Goal: Check status

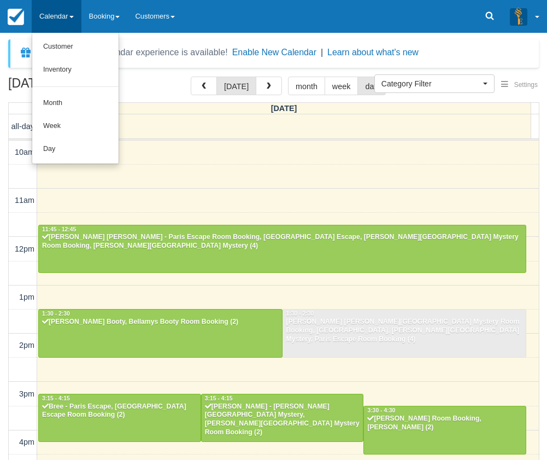
select select
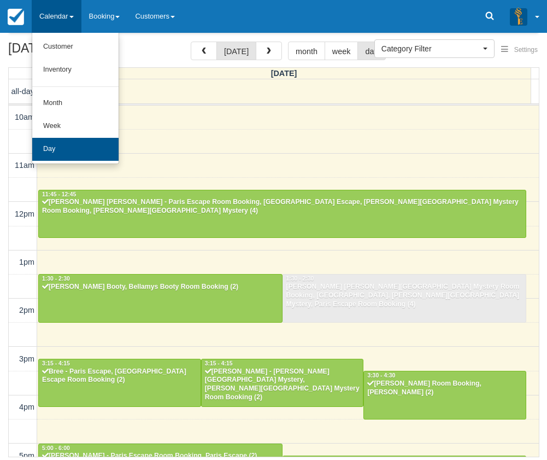
scroll to position [252, 0]
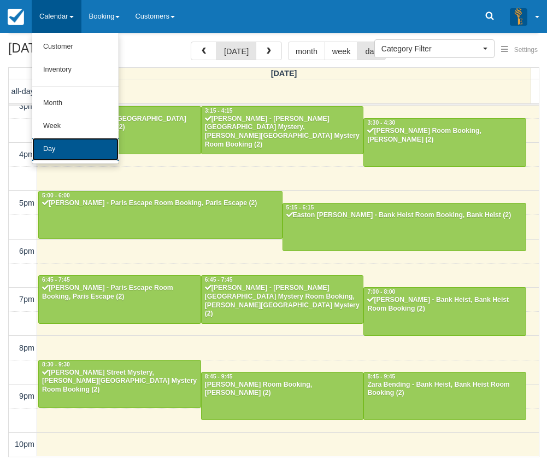
click at [45, 147] on link "Day" at bounding box center [75, 149] width 86 height 23
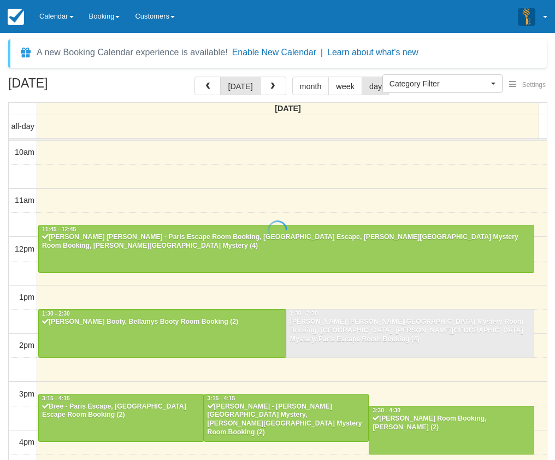
select select
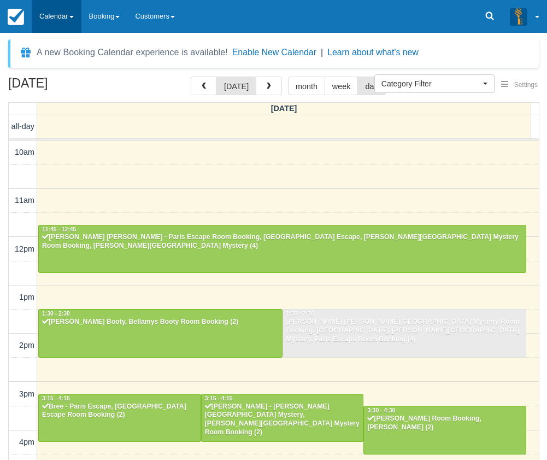
click at [50, 23] on link "Calendar" at bounding box center [57, 16] width 50 height 33
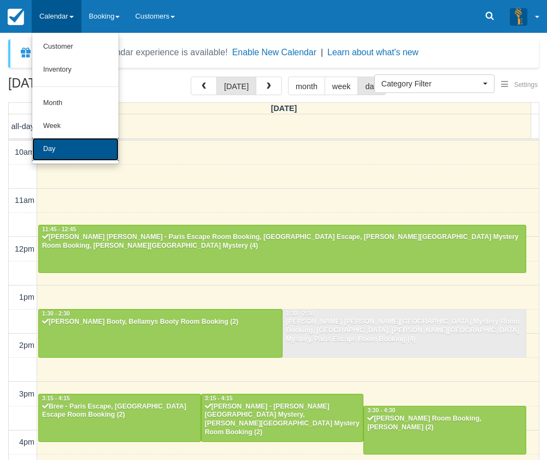
click at [69, 143] on link "Day" at bounding box center [75, 149] width 86 height 23
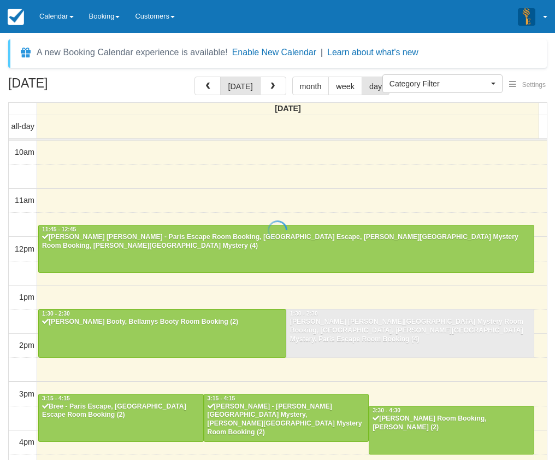
select select
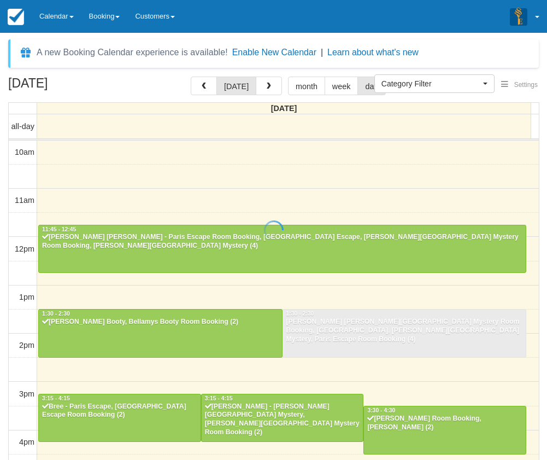
scroll to position [252, 0]
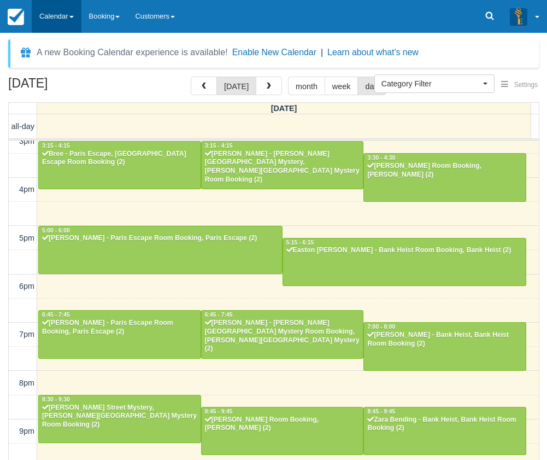
click at [44, 17] on link "Calendar" at bounding box center [57, 16] width 50 height 33
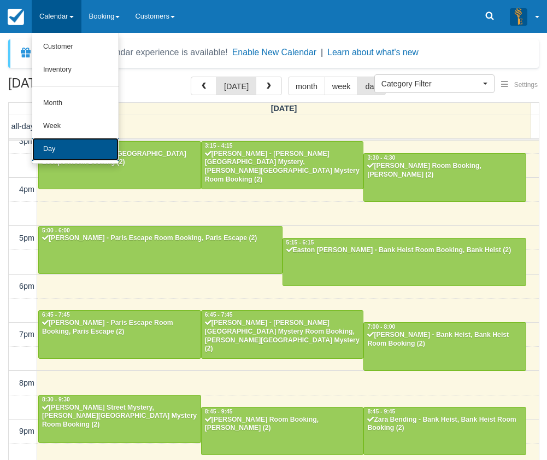
click at [71, 157] on link "Day" at bounding box center [75, 149] width 86 height 23
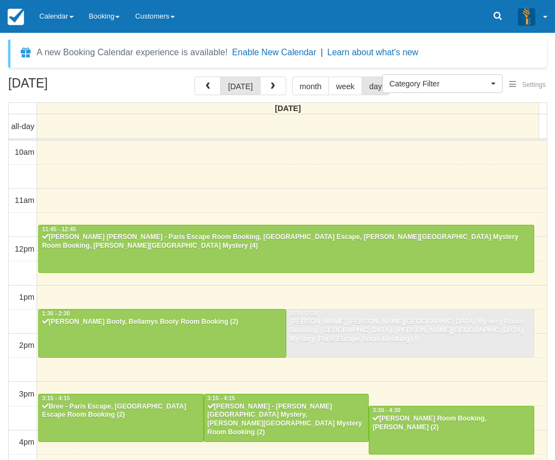
select select
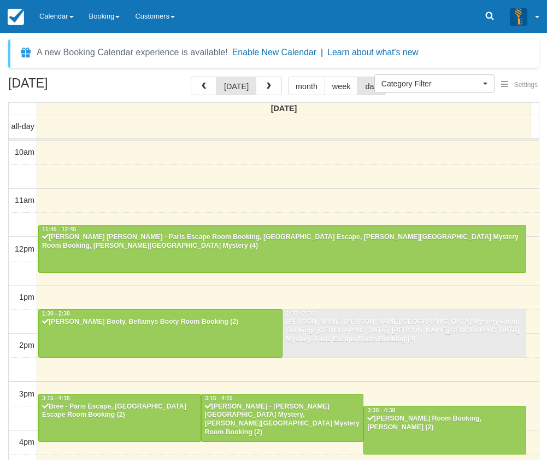
scroll to position [252, 0]
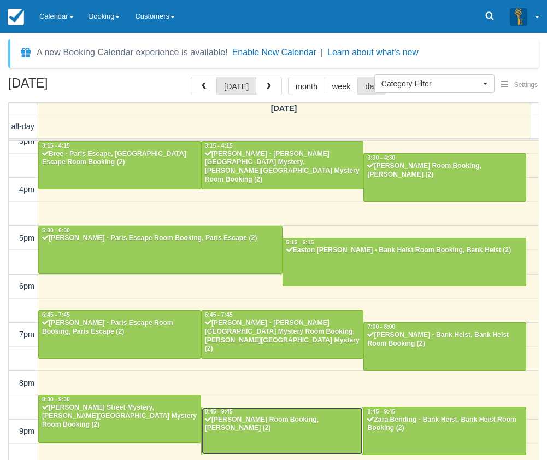
click at [263, 421] on div "[PERSON_NAME] Room Booking, [PERSON_NAME] (2)" at bounding box center [282, 423] width 156 height 17
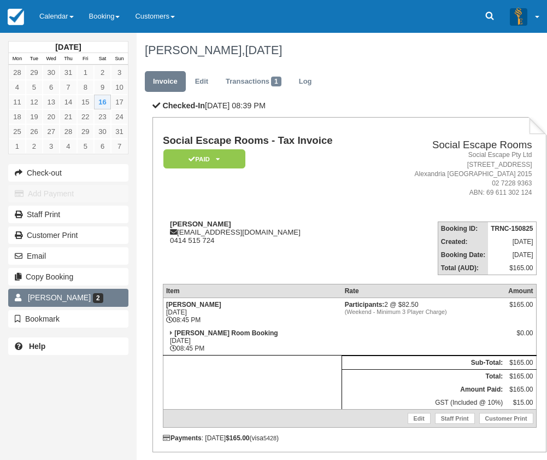
click at [46, 292] on link "Melanie Penn 2" at bounding box center [68, 297] width 120 height 17
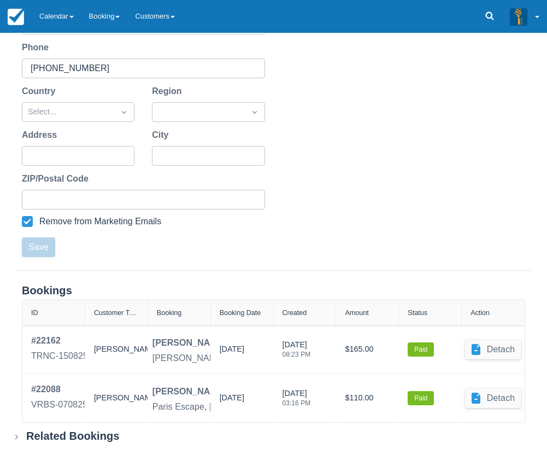
scroll to position [239, 0]
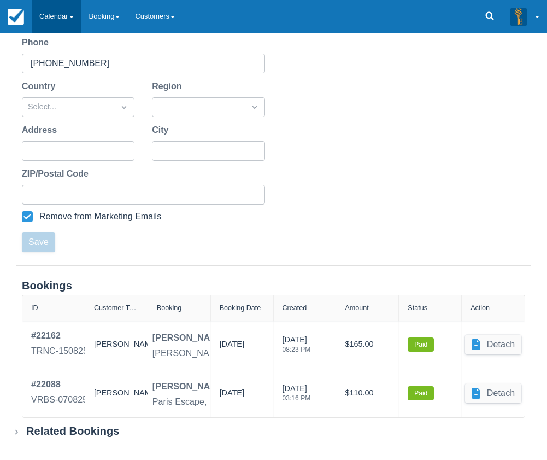
click at [49, 12] on link "Calendar" at bounding box center [57, 16] width 50 height 33
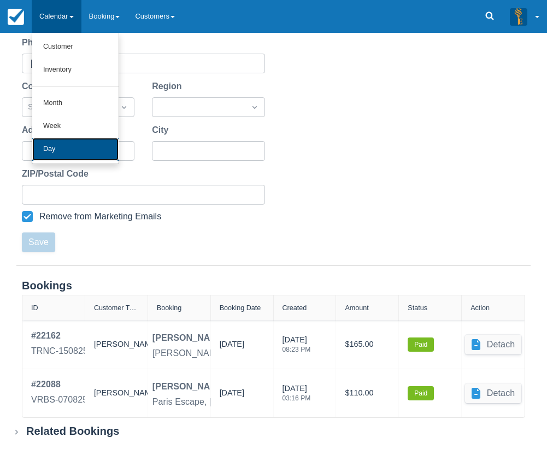
click at [56, 148] on link "Day" at bounding box center [75, 149] width 86 height 23
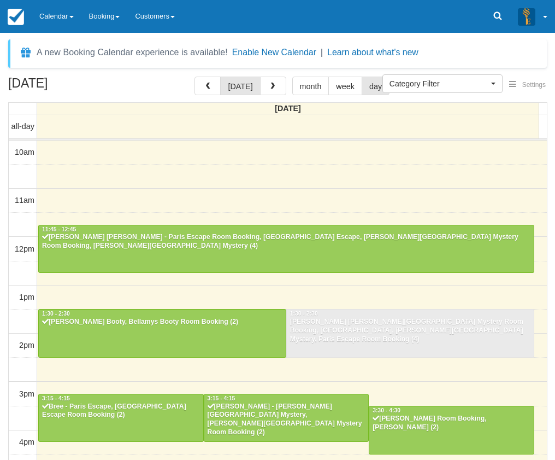
select select
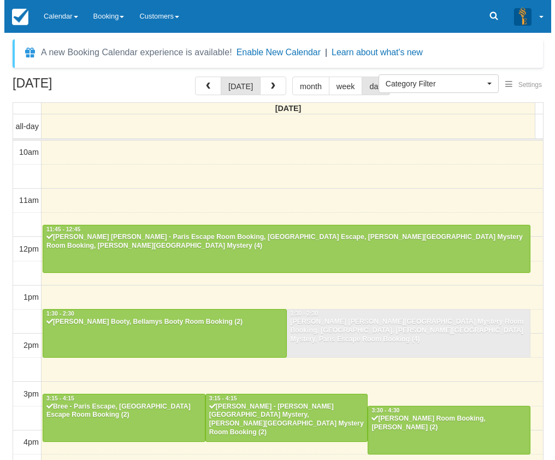
scroll to position [252, 0]
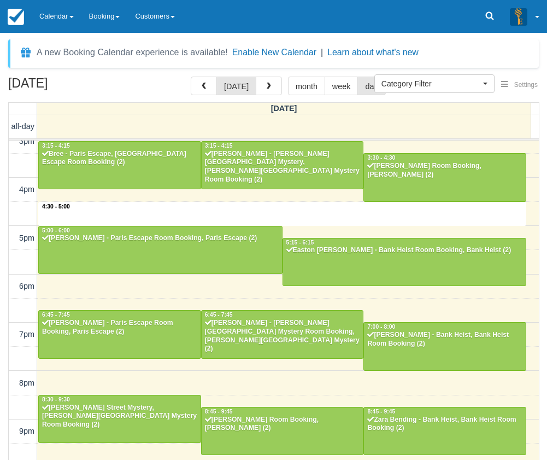
click at [297, 210] on div "10am 11am 12pm 1pm 2pm 3pm 4pm 5pm 6pm 7pm 8pm 9pm 10pm 4:30 - 5:00 11:45 - 12:…" at bounding box center [274, 189] width 530 height 603
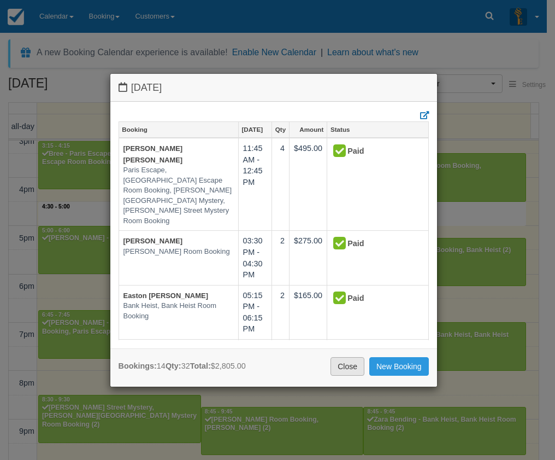
click at [347, 362] on link "Close" at bounding box center [348, 366] width 34 height 19
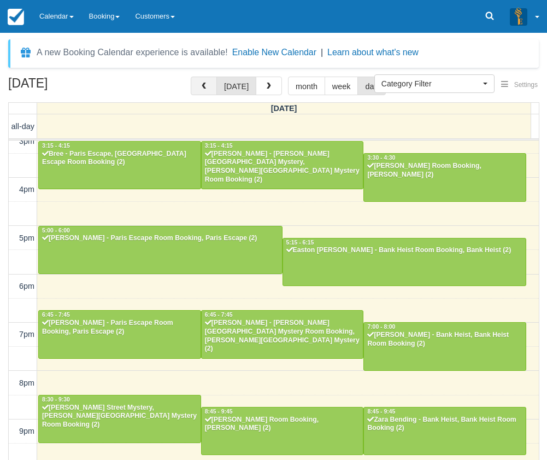
click at [208, 87] on span "button" at bounding box center [204, 87] width 8 height 8
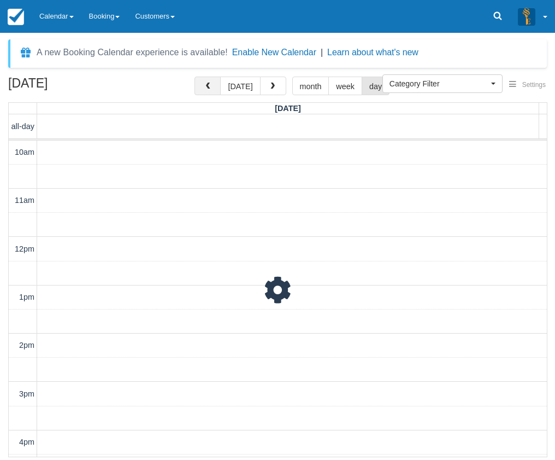
scroll to position [287, 0]
click at [209, 87] on span "button" at bounding box center [208, 87] width 8 height 8
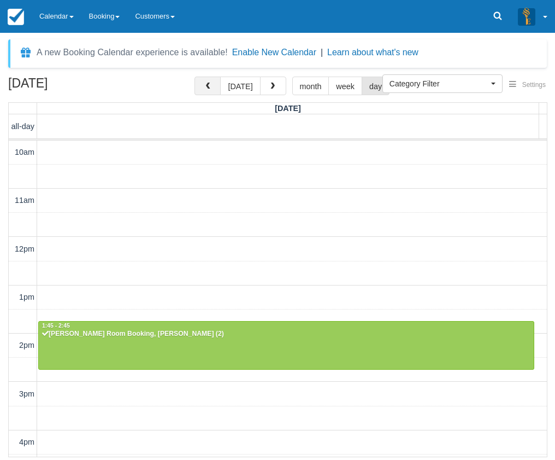
click at [209, 87] on span "button" at bounding box center [208, 87] width 8 height 8
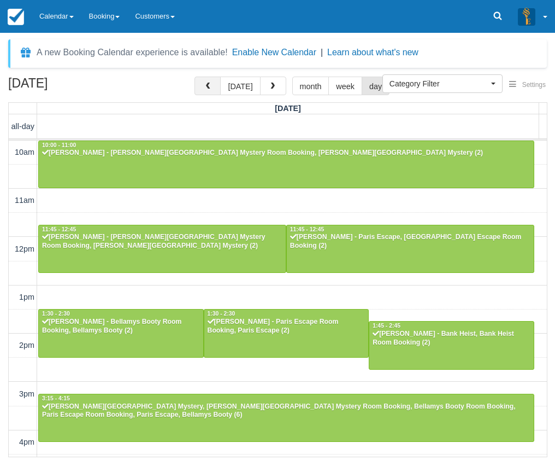
scroll to position [287, 0]
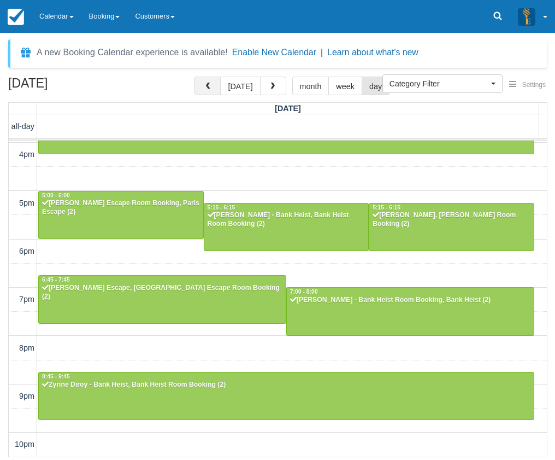
click at [209, 87] on span "button" at bounding box center [208, 87] width 8 height 8
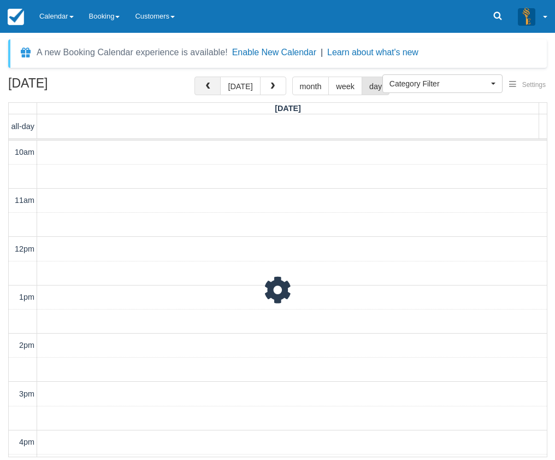
scroll to position [287, 0]
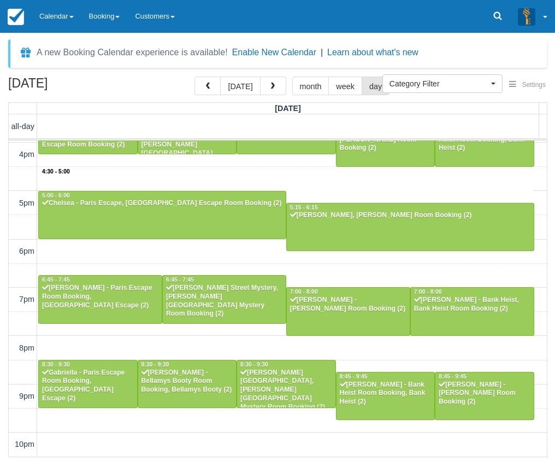
click at [305, 181] on div "10am 11am 12pm 1pm 2pm 3pm 4pm 5pm 6pm 7pm 8pm 9pm 10pm 4:30 - 5:00 10:00 - 11:…" at bounding box center [278, 154] width 538 height 603
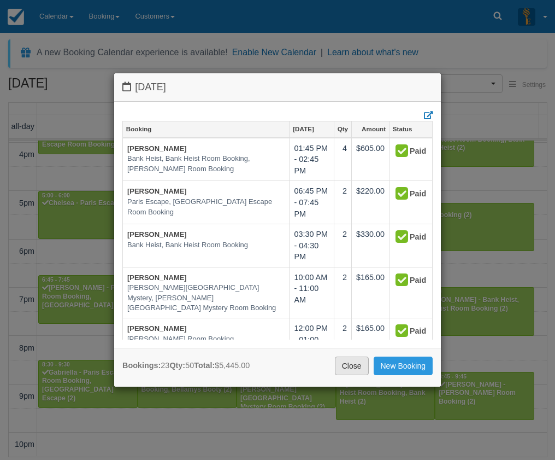
click at [353, 363] on link "Close" at bounding box center [352, 365] width 34 height 19
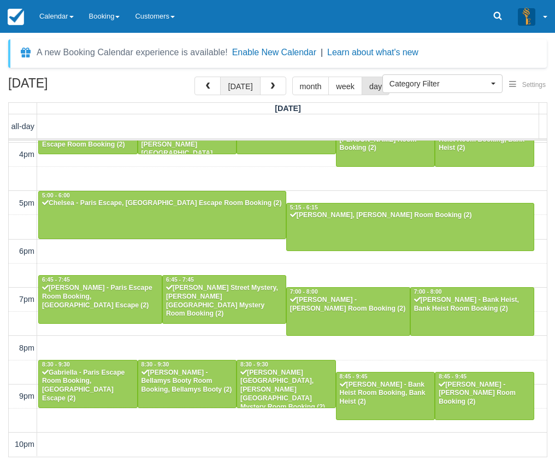
click at [246, 81] on button "[DATE]" at bounding box center [240, 86] width 40 height 19
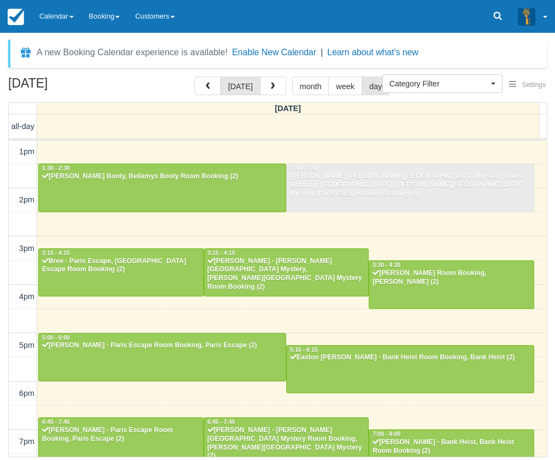
scroll to position [14, 0]
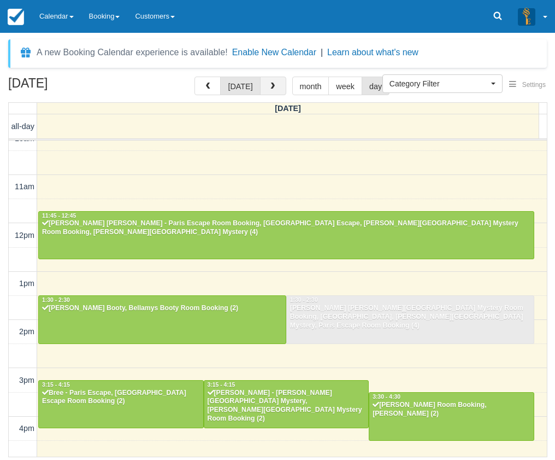
click at [276, 86] on button "button" at bounding box center [273, 86] width 26 height 19
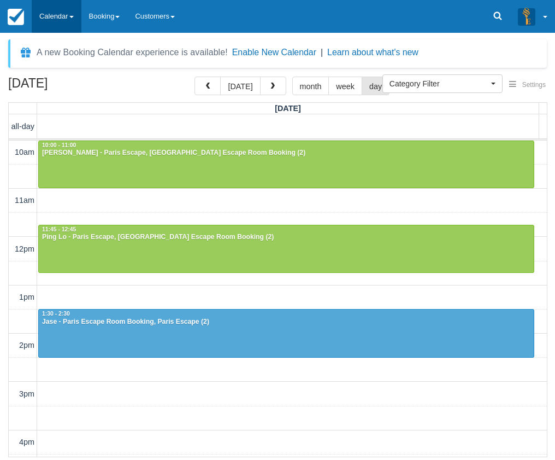
click at [51, 17] on link "Calendar" at bounding box center [57, 16] width 50 height 33
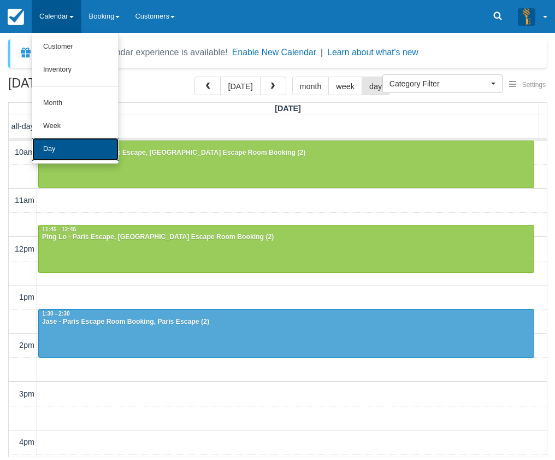
click at [61, 150] on link "Day" at bounding box center [75, 149] width 86 height 23
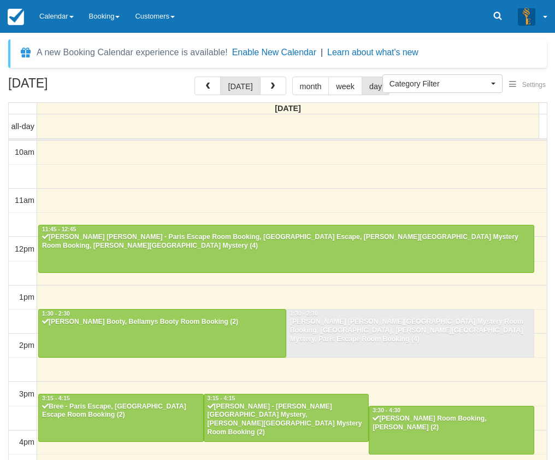
select select
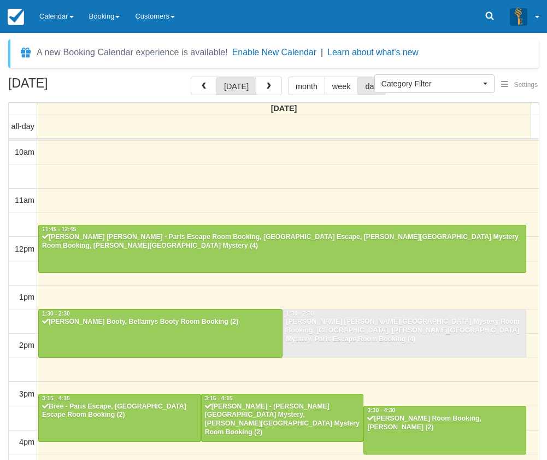
scroll to position [252, 0]
